Goal: Navigation & Orientation: Go to known website

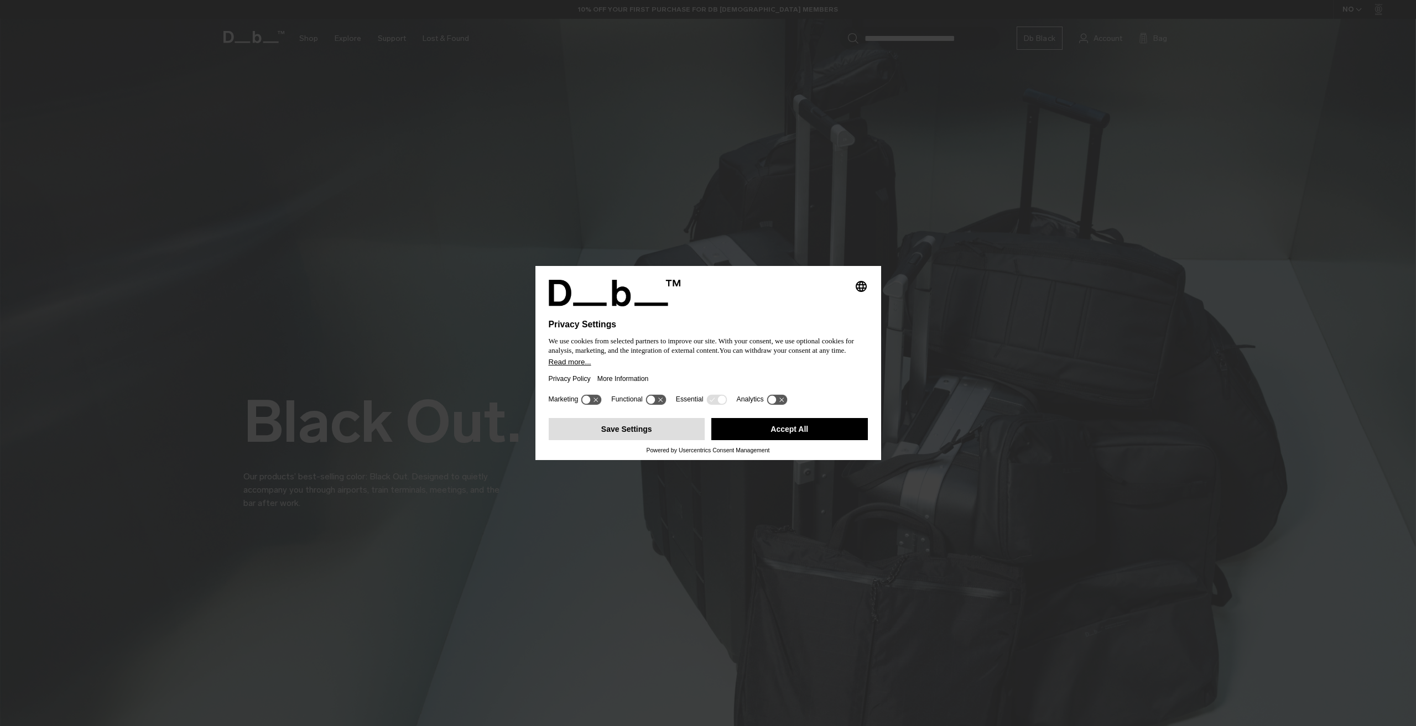
click at [683, 426] on button "Save Settings" at bounding box center [627, 429] width 157 height 22
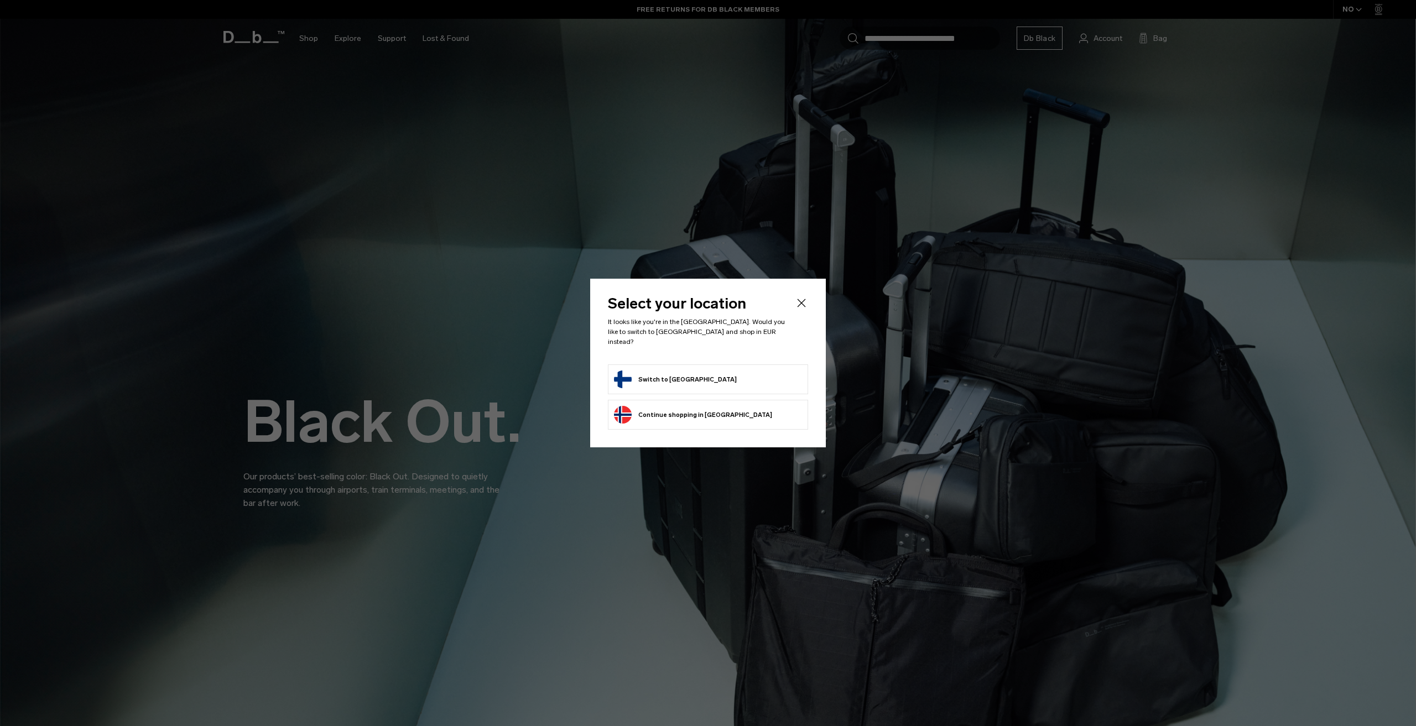
click at [676, 372] on button "Switch to [GEOGRAPHIC_DATA]" at bounding box center [675, 380] width 123 height 18
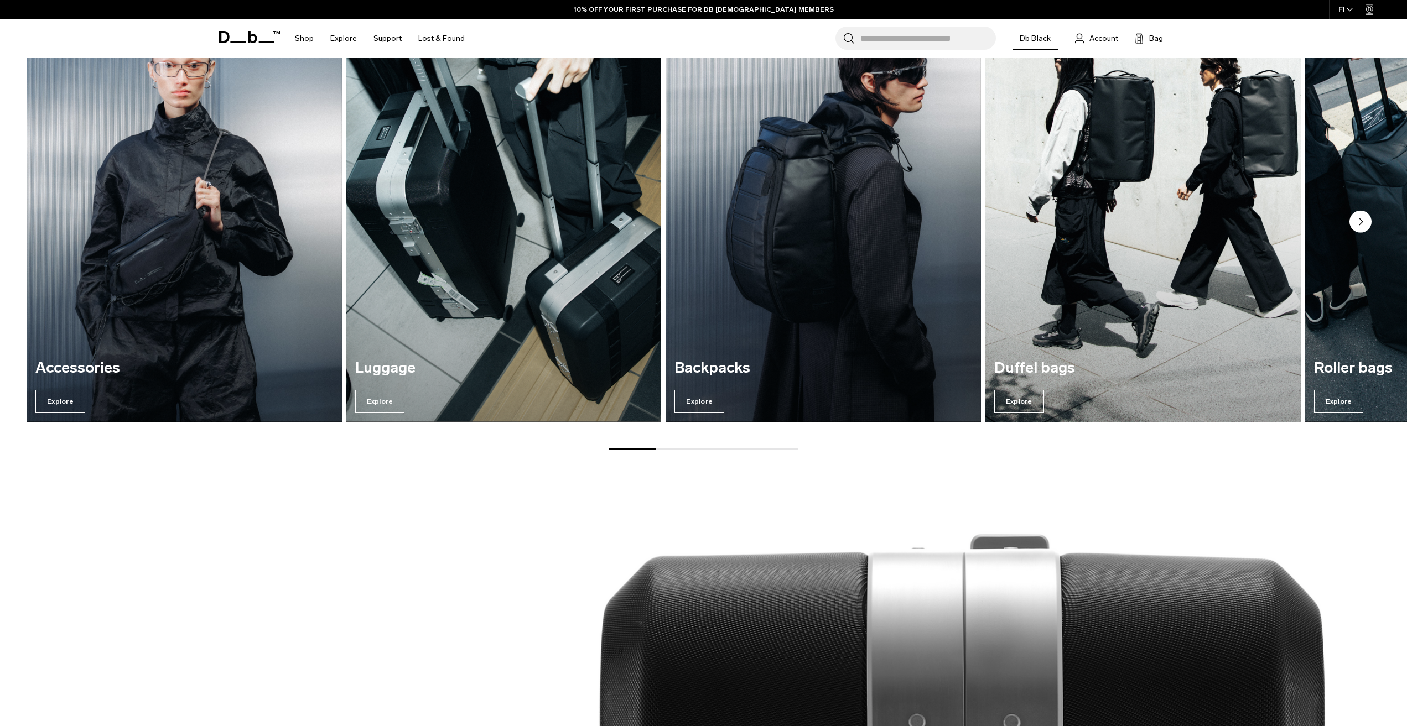
scroll to position [2102, 0]
